Goal: Transaction & Acquisition: Book appointment/travel/reservation

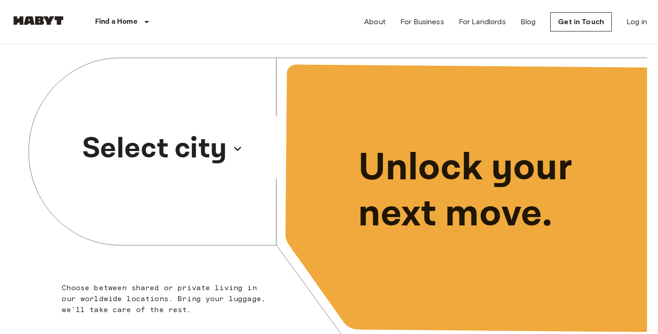
click at [203, 149] on p "Select city" at bounding box center [154, 149] width 145 height 44
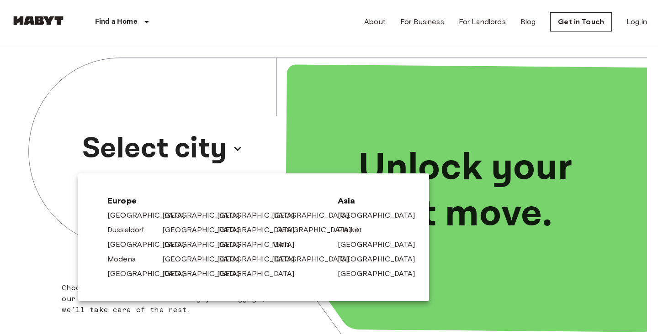
click at [293, 230] on link "[GEOGRAPHIC_DATA]" at bounding box center [317, 230] width 87 height 11
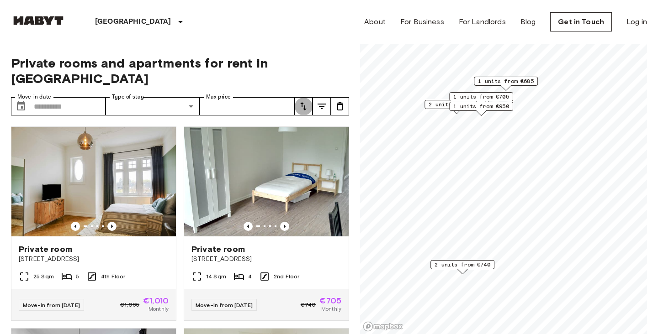
click at [301, 101] on icon "tune" at bounding box center [303, 106] width 11 height 11
click at [327, 129] on li "Lowest price" at bounding box center [339, 124] width 91 height 16
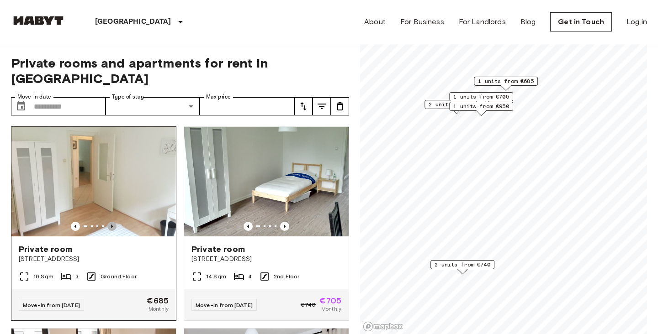
click at [112, 222] on icon "Previous image" at bounding box center [111, 226] width 9 height 9
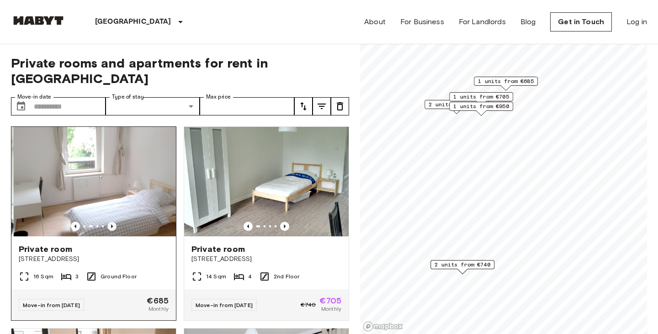
click at [112, 222] on icon "Previous image" at bounding box center [111, 226] width 9 height 9
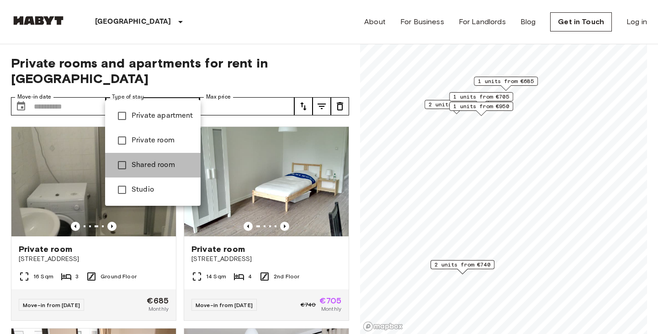
click at [164, 165] on span "Shared room" at bounding box center [163, 165] width 62 height 11
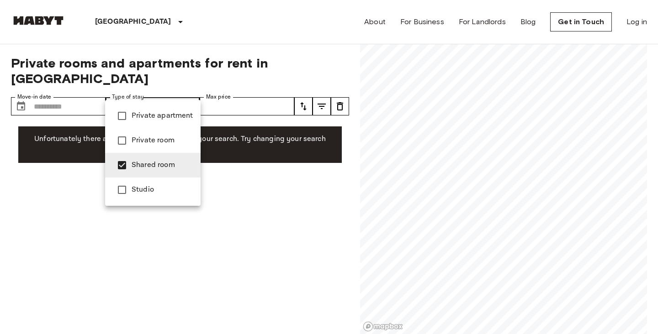
click at [211, 61] on div at bounding box center [329, 167] width 658 height 334
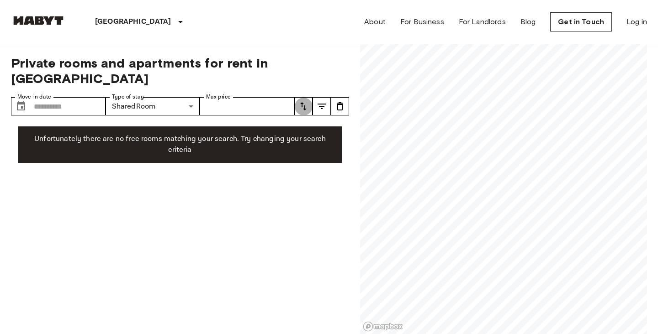
click at [306, 101] on icon "tune" at bounding box center [303, 106] width 11 height 11
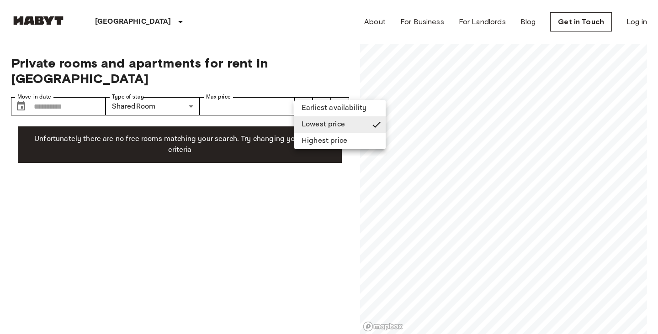
click at [309, 141] on li "Highest price" at bounding box center [339, 141] width 91 height 16
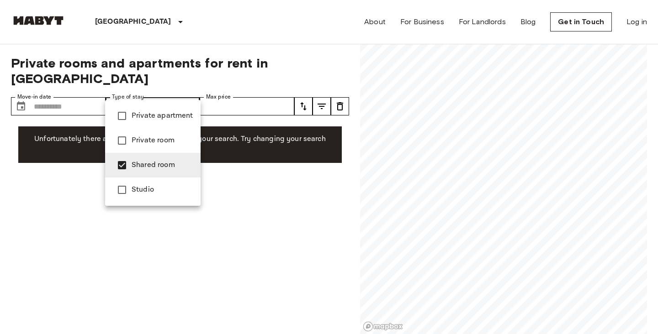
click at [134, 190] on span "Studio" at bounding box center [163, 189] width 62 height 11
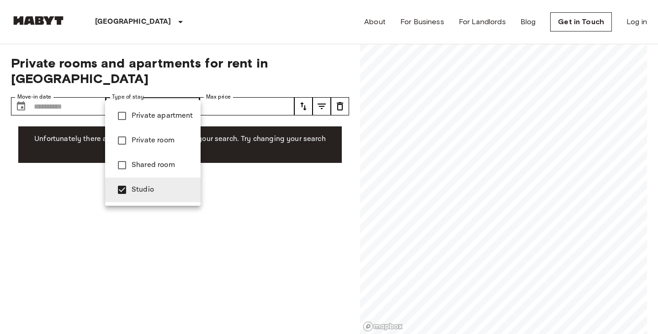
click at [148, 147] on li "Private room" at bounding box center [152, 140] width 95 height 25
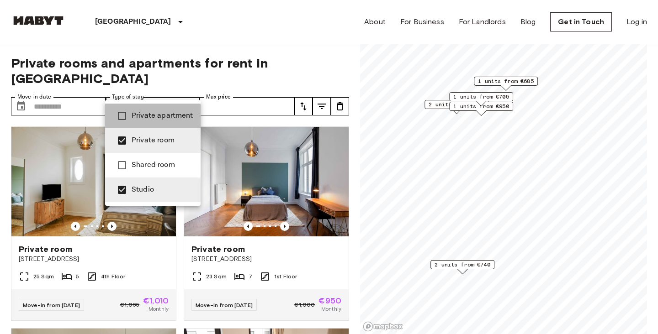
click at [150, 116] on span "Private apartment" at bounding box center [163, 116] width 62 height 11
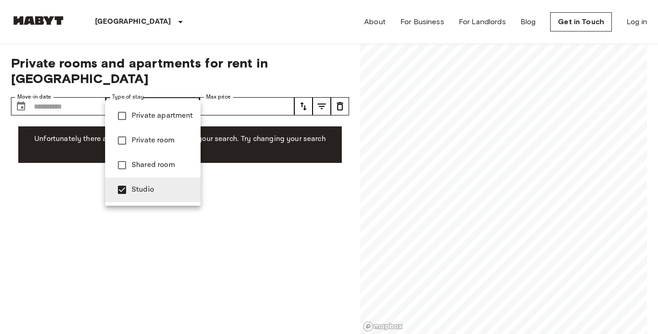
type input "******"
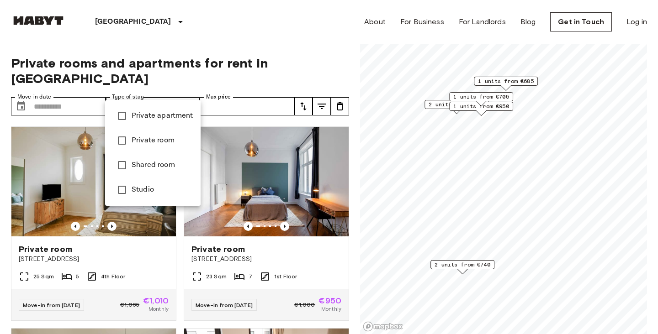
type input "**********"
click at [243, 106] on div at bounding box center [329, 167] width 658 height 334
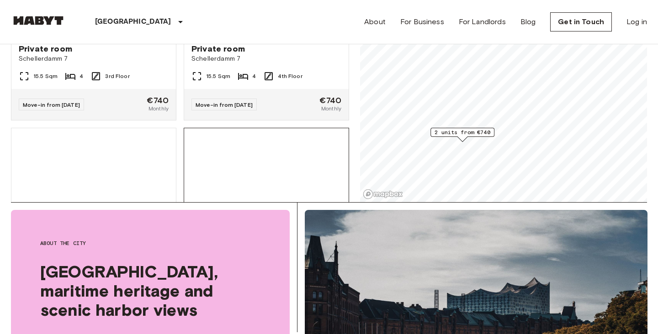
scroll to position [471, 0]
